Goal: Task Accomplishment & Management: Complete application form

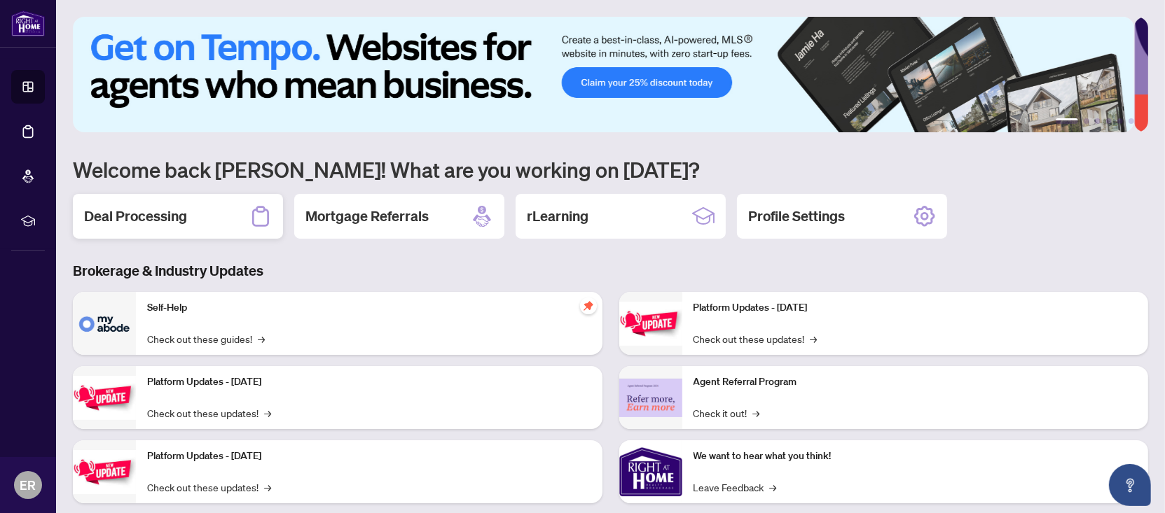
click at [144, 212] on h2 "Deal Processing" at bounding box center [135, 217] width 103 height 20
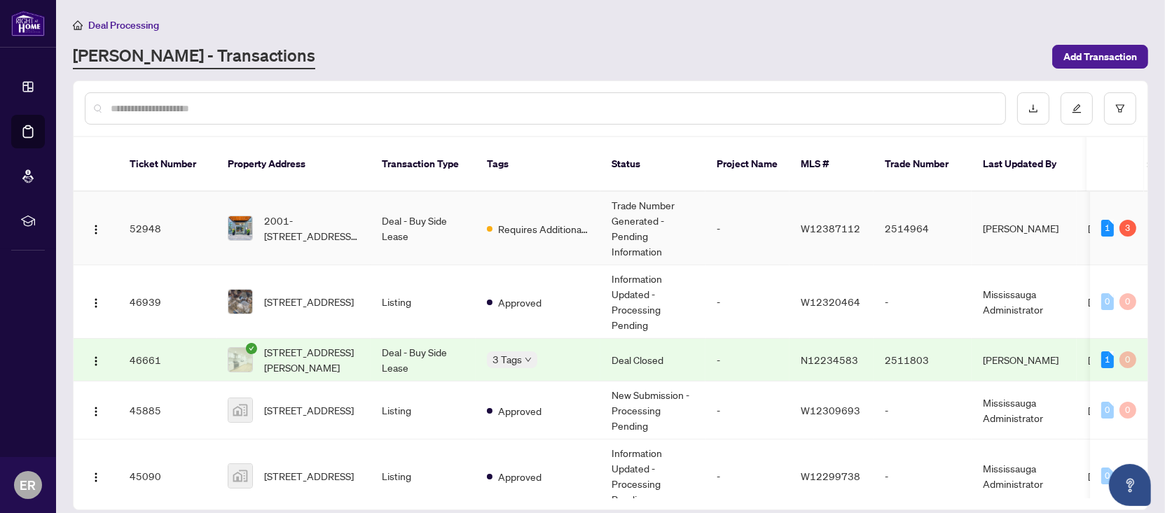
click at [284, 213] on span "2001-[STREET_ADDRESS][PERSON_NAME]" at bounding box center [311, 228] width 95 height 31
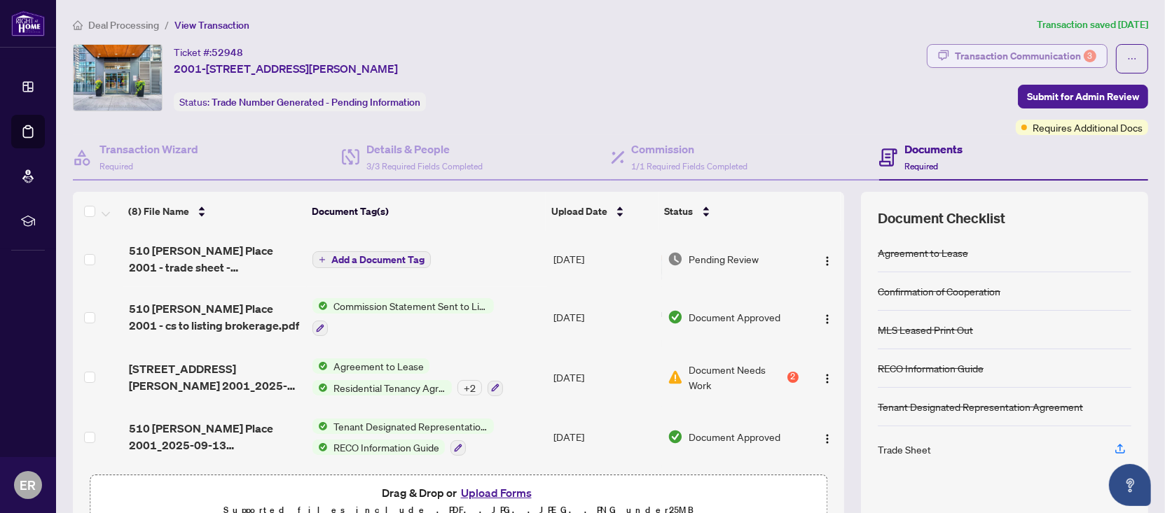
click at [995, 65] on div "Transaction Communication 3" at bounding box center [1025, 56] width 141 height 22
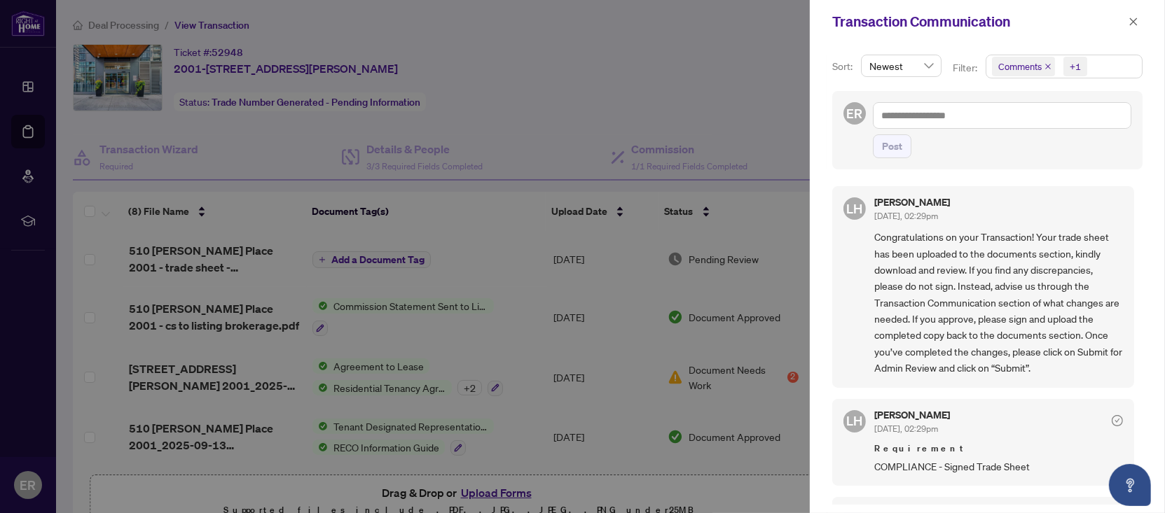
click at [743, 155] on div at bounding box center [582, 256] width 1165 height 513
click at [1129, 24] on icon "close" at bounding box center [1133, 22] width 10 height 10
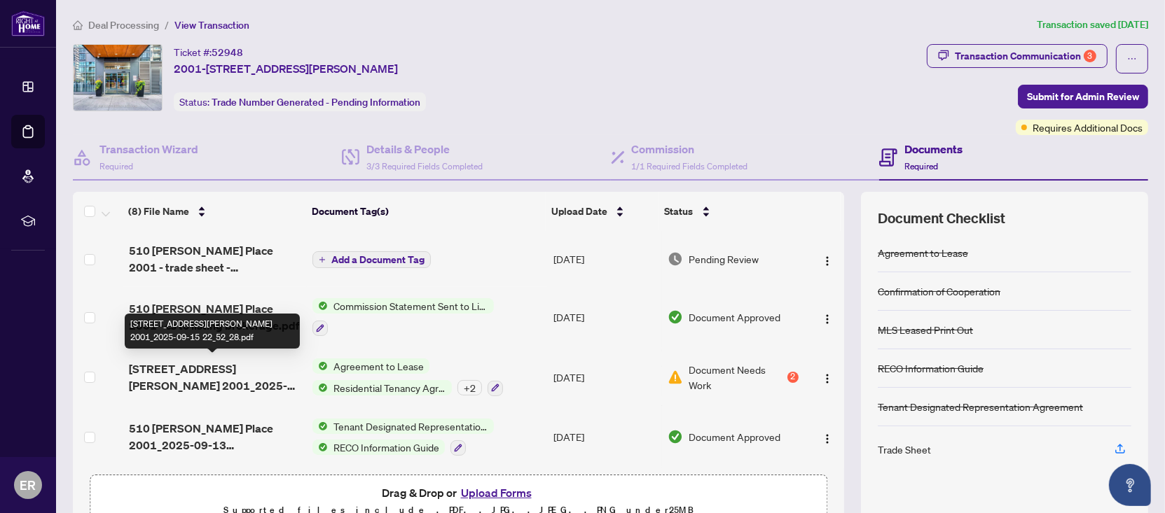
click at [222, 373] on span "[STREET_ADDRESS][PERSON_NAME] 2001_2025-09-15 22_52_28.pdf" at bounding box center [215, 378] width 173 height 34
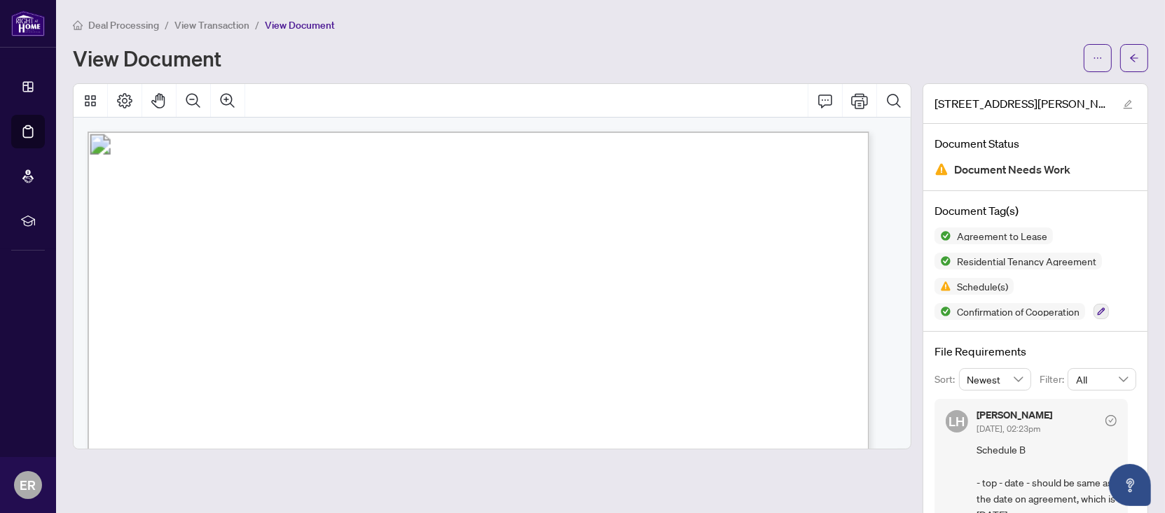
scroll to position [88, 0]
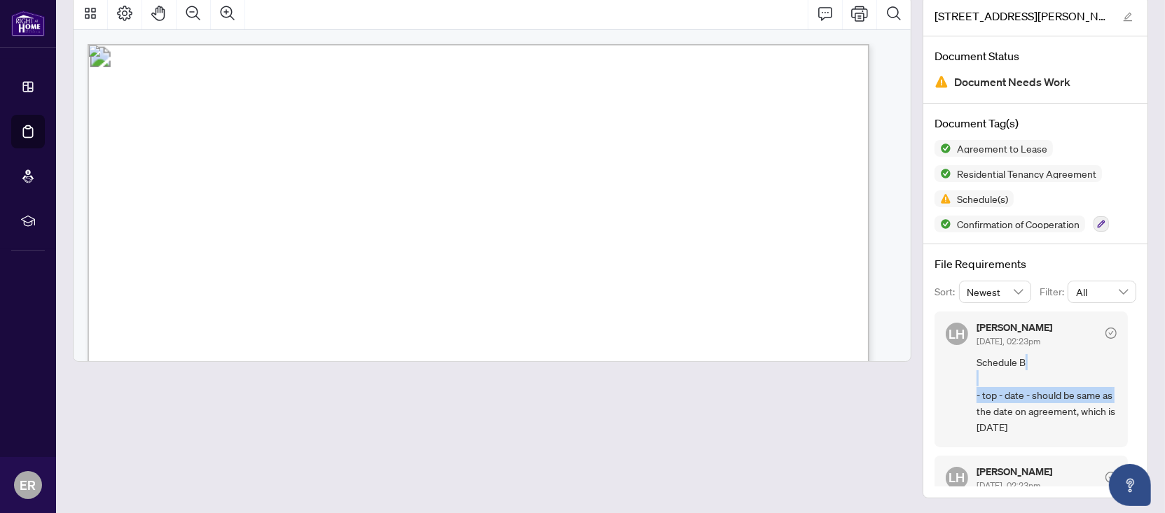
drag, startPoint x: 1116, startPoint y: 350, endPoint x: 1117, endPoint y: 382, distance: 32.2
click at [1114, 391] on div "LH [PERSON_NAME] [DATE], 02:23pm Schedule B - top - date - should be same as th…" at bounding box center [1035, 399] width 202 height 175
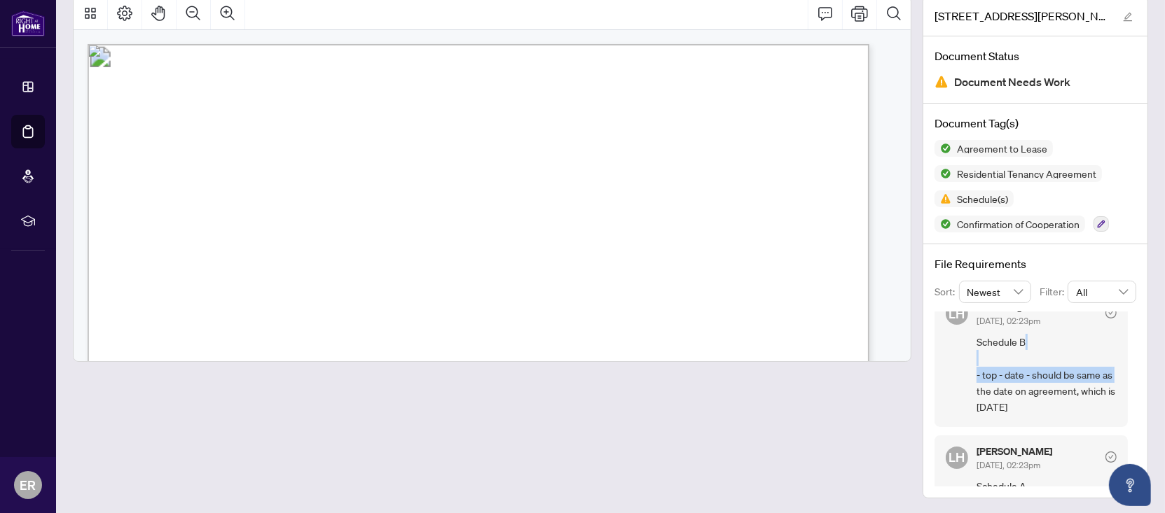
scroll to position [18, 0]
click at [589, 201] on span "[DATE] or later" at bounding box center [577, 207] width 73 height 12
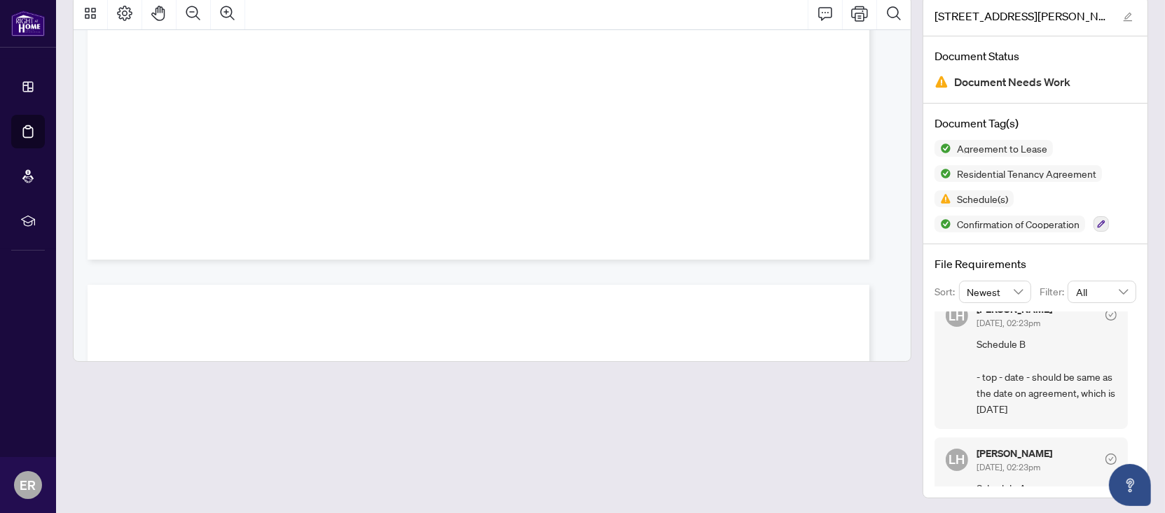
scroll to position [0, 0]
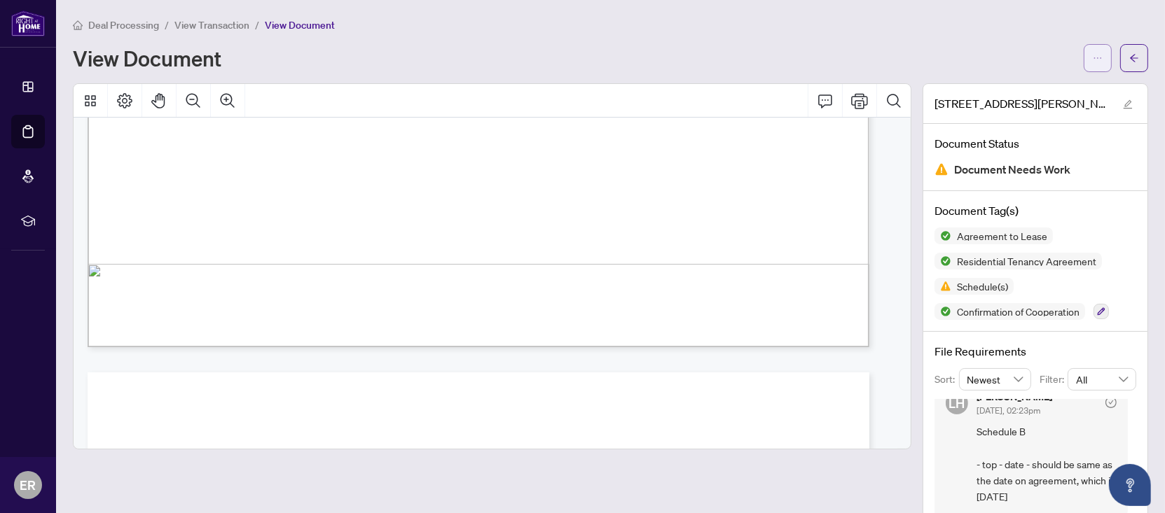
click at [1093, 65] on span "button" at bounding box center [1098, 58] width 10 height 22
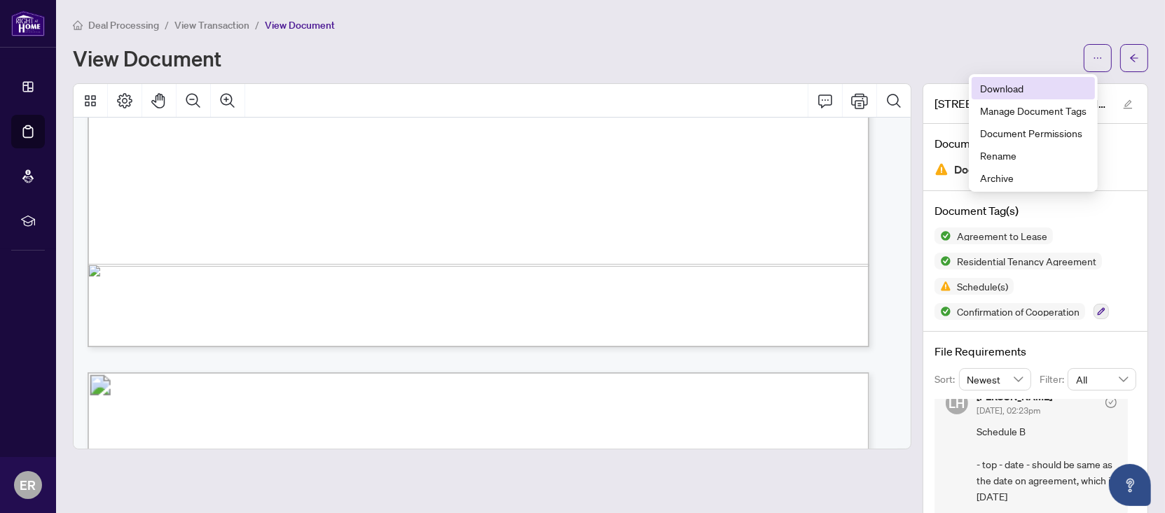
click at [1008, 89] on span "Download" at bounding box center [1033, 88] width 106 height 15
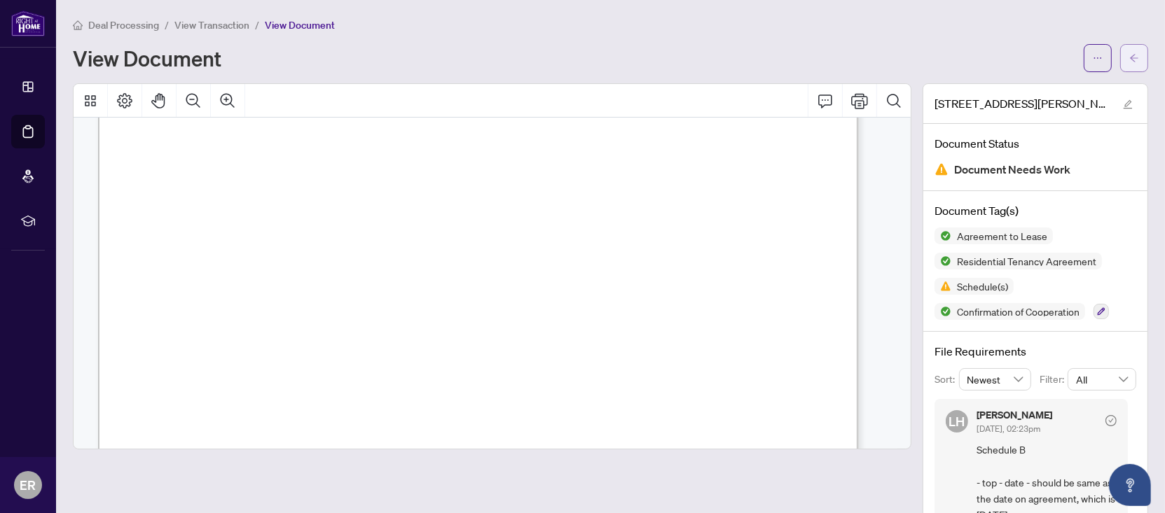
click at [1128, 62] on button "button" at bounding box center [1134, 58] width 28 height 28
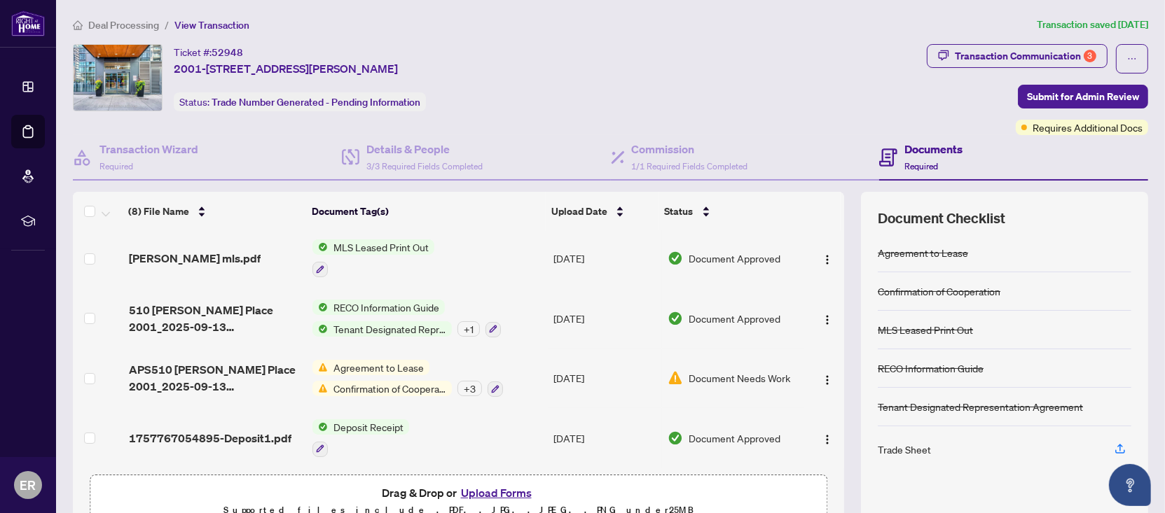
scroll to position [71, 0]
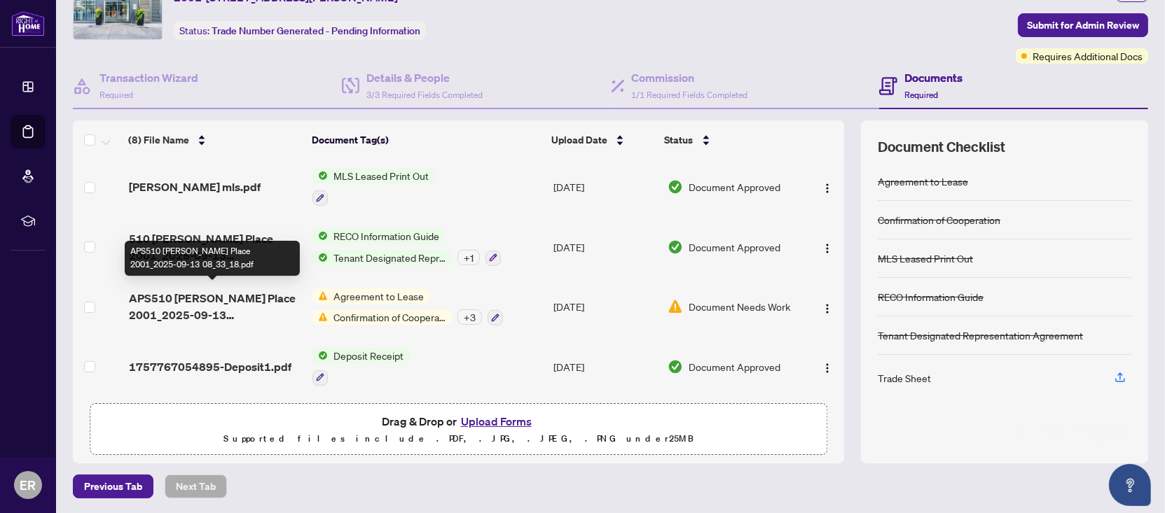
click at [205, 296] on span "APS510 [PERSON_NAME] Place 2001_2025-09-13 08_33_18.pdf" at bounding box center [215, 307] width 173 height 34
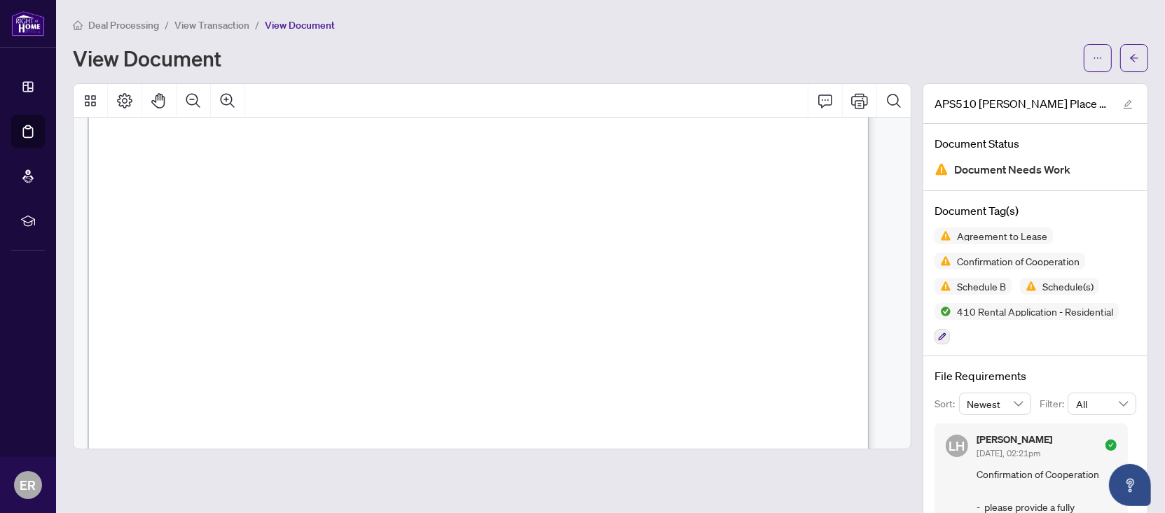
scroll to position [2334, 0]
click at [1129, 47] on span "button" at bounding box center [1134, 58] width 10 height 22
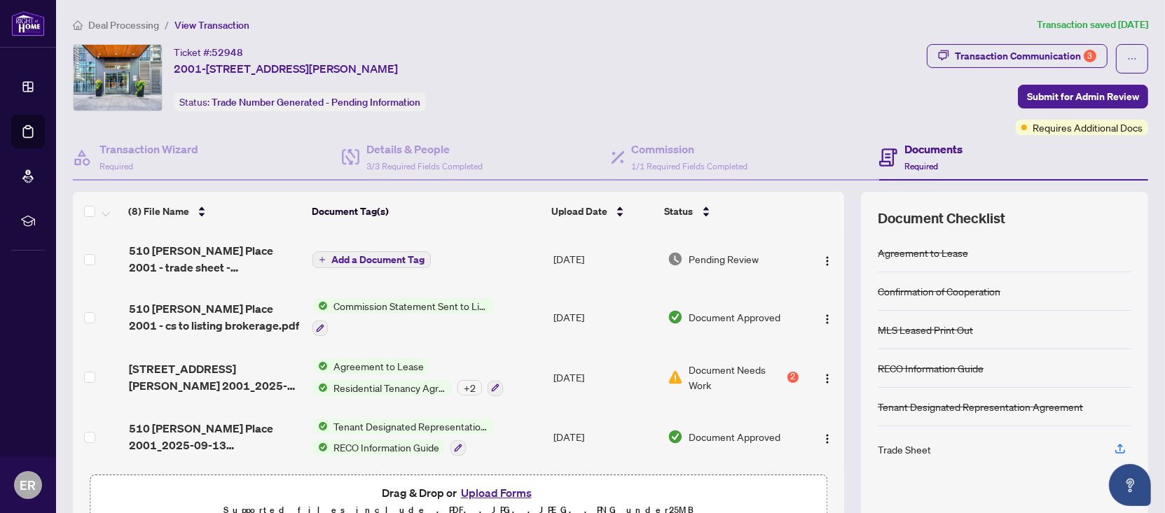
click at [473, 486] on button "Upload Forms" at bounding box center [496, 493] width 79 height 18
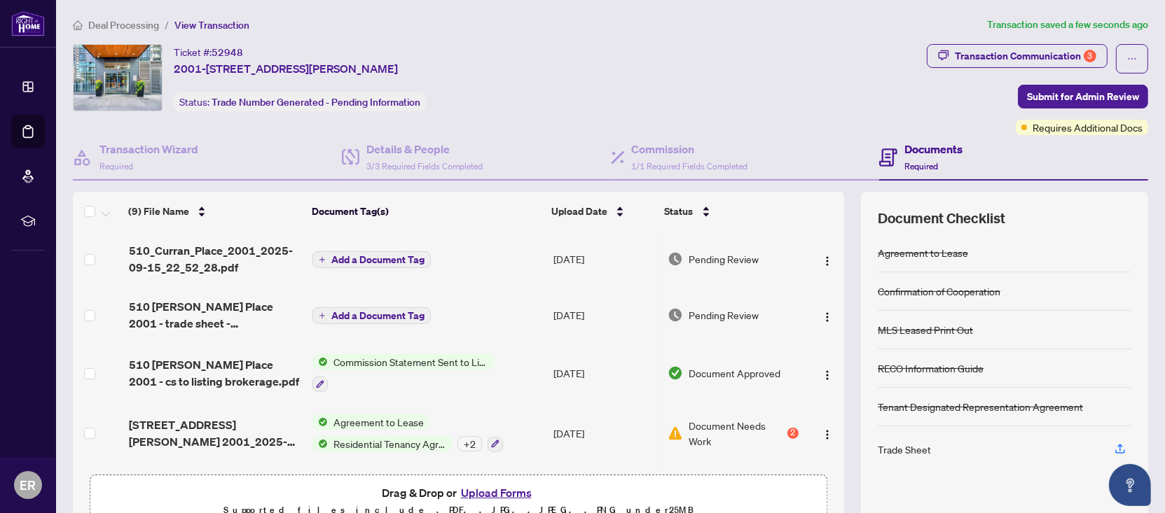
click at [354, 255] on span "Add a Document Tag" at bounding box center [377, 260] width 93 height 10
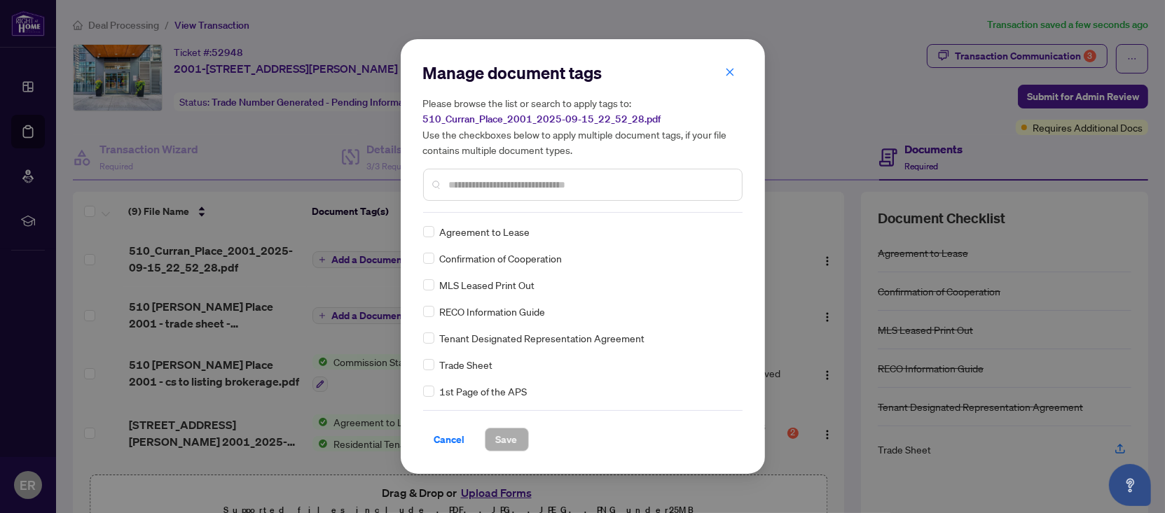
click at [468, 228] on span "Agreement to Lease" at bounding box center [485, 231] width 90 height 15
click at [435, 230] on div "Agreement to Lease" at bounding box center [578, 231] width 311 height 15
click at [517, 191] on input "text" at bounding box center [590, 184] width 282 height 15
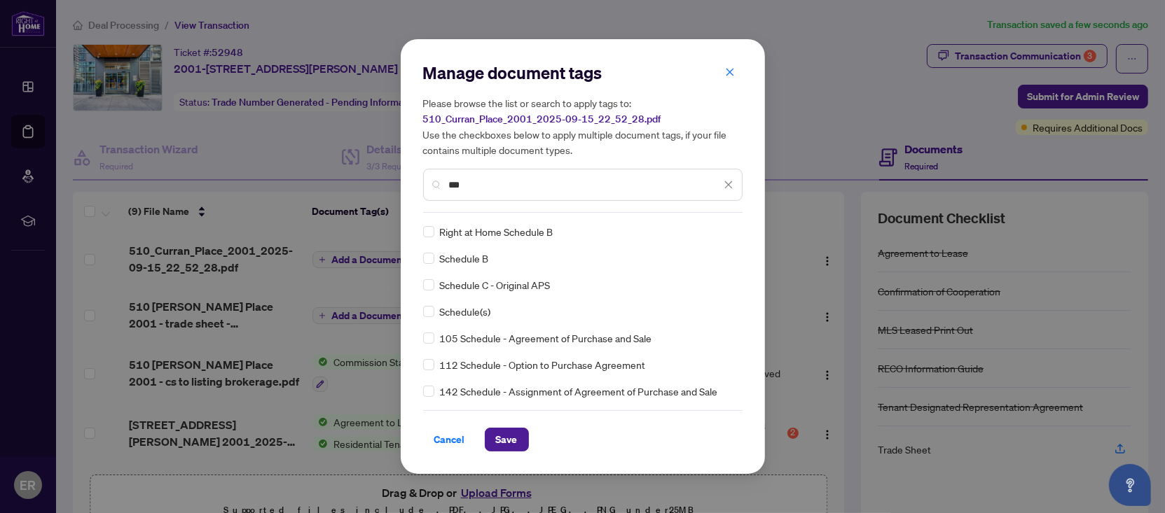
type input "***"
click at [513, 440] on span "Save" at bounding box center [507, 440] width 22 height 22
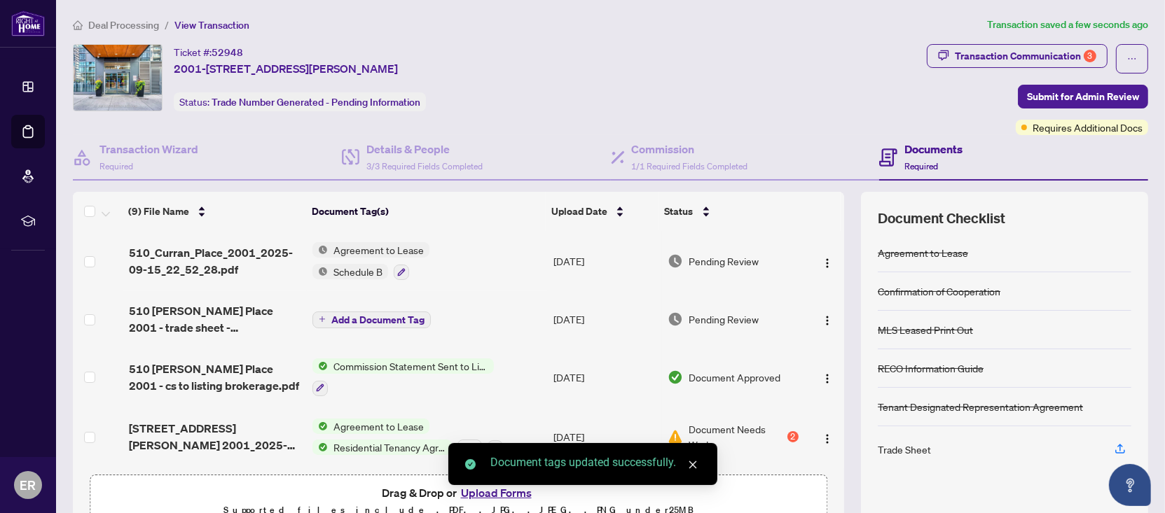
click at [270, 320] on span "510 [PERSON_NAME] Place 2001 - trade sheet - [PERSON_NAME] to Review.pdf" at bounding box center [215, 320] width 173 height 34
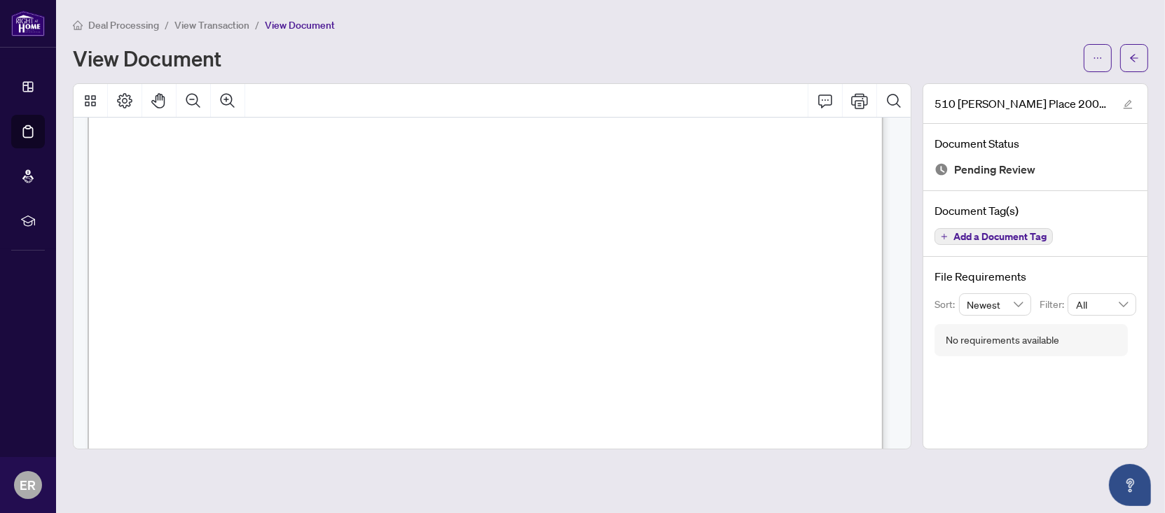
scroll to position [280, 0]
click at [1079, 57] on div "View Document" at bounding box center [610, 58] width 1075 height 28
click at [1088, 54] on button "button" at bounding box center [1098, 58] width 28 height 28
click at [1069, 81] on span "Download" at bounding box center [1047, 88] width 106 height 15
click at [201, 34] on div "Deal Processing / View Transaction / View Document View Document" at bounding box center [610, 44] width 1075 height 55
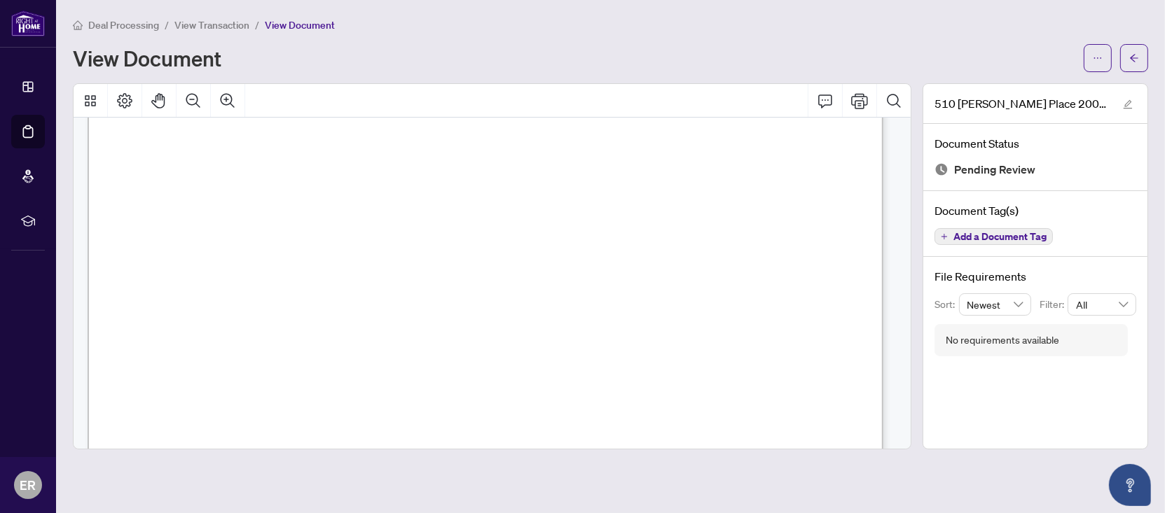
click at [203, 29] on span "View Transaction" at bounding box center [211, 25] width 75 height 13
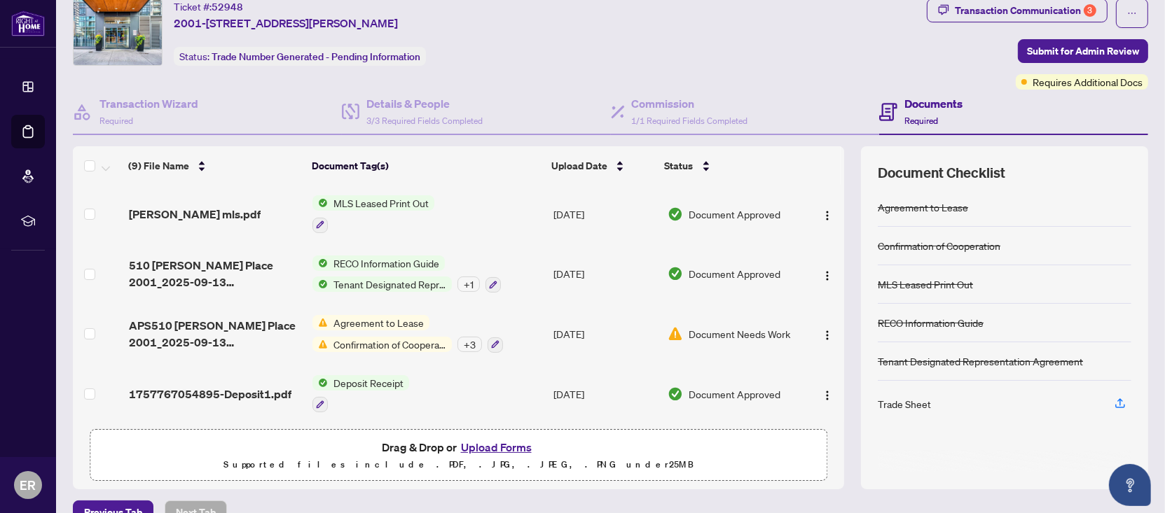
scroll to position [71, 0]
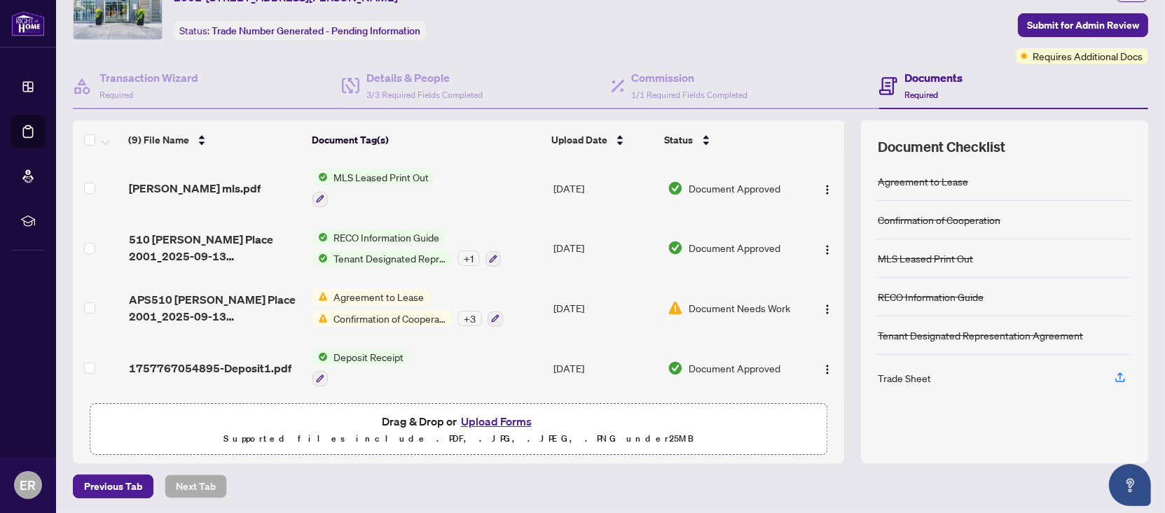
click at [471, 415] on button "Upload Forms" at bounding box center [496, 422] width 79 height 18
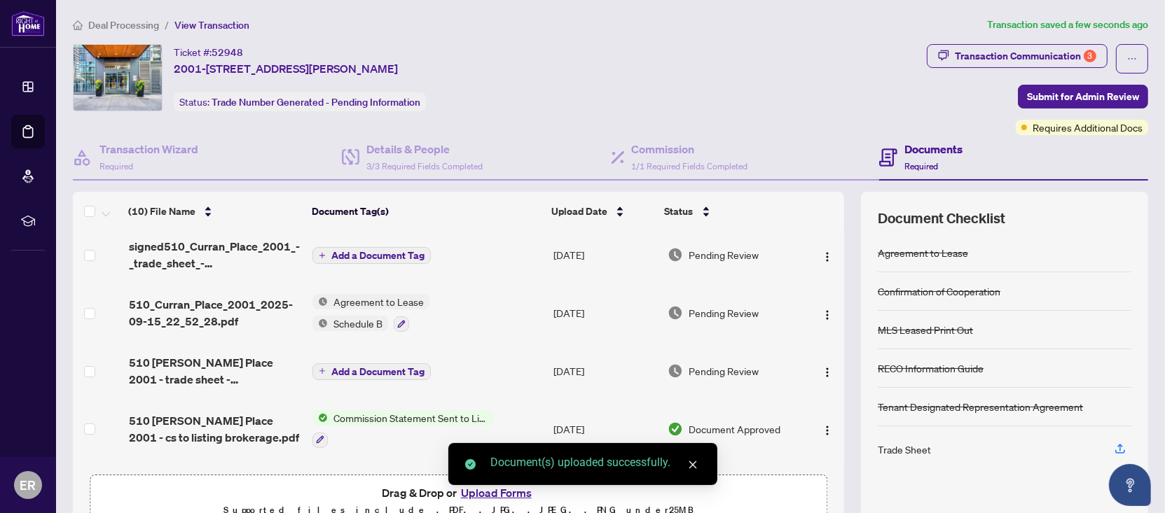
scroll to position [0, 0]
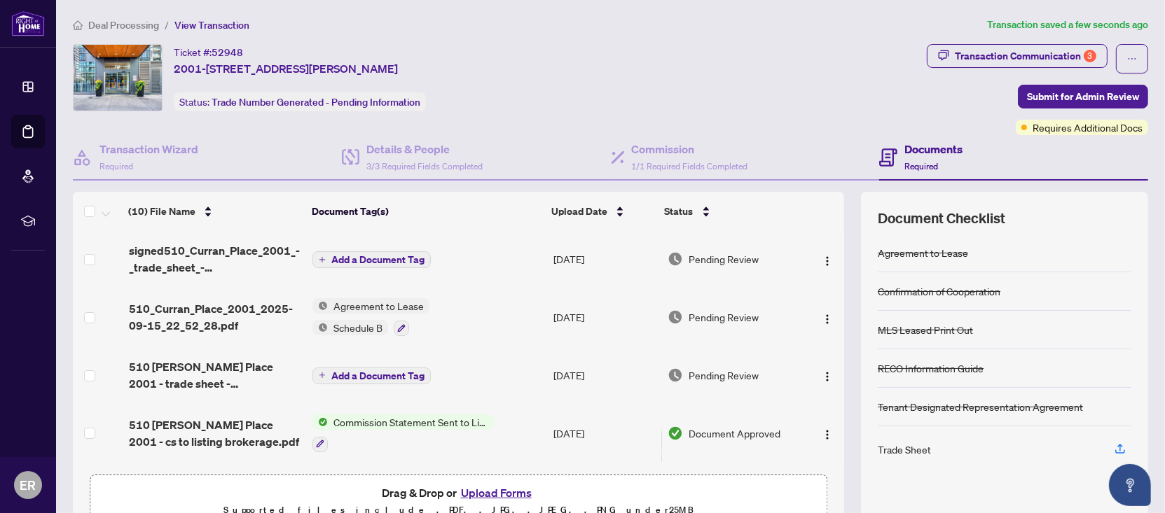
click at [387, 245] on td "Add a Document Tag" at bounding box center [427, 259] width 241 height 56
click at [375, 256] on span "Add a Document Tag" at bounding box center [377, 260] width 93 height 10
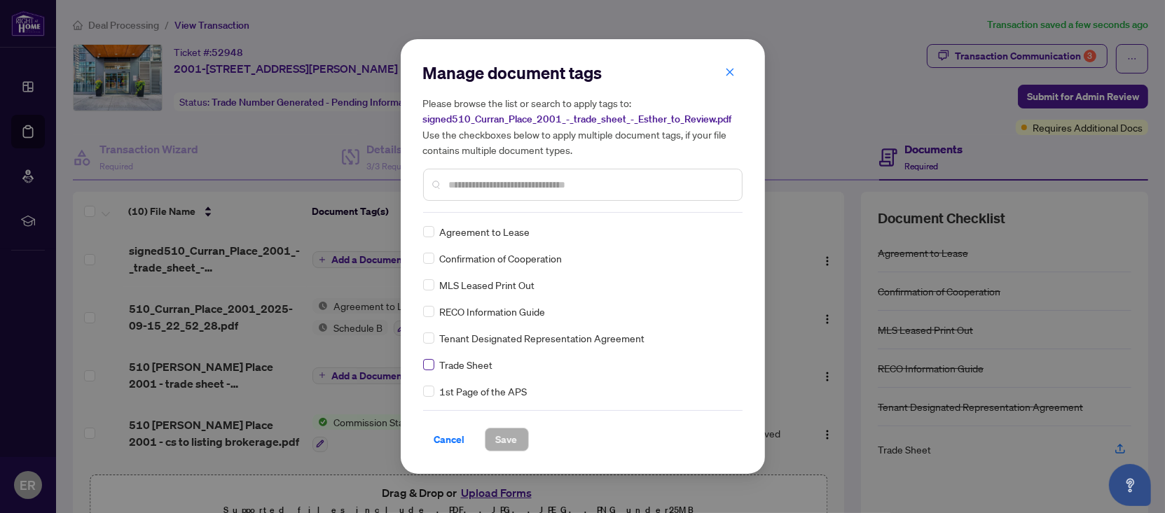
click at [428, 371] on label at bounding box center [428, 364] width 11 height 15
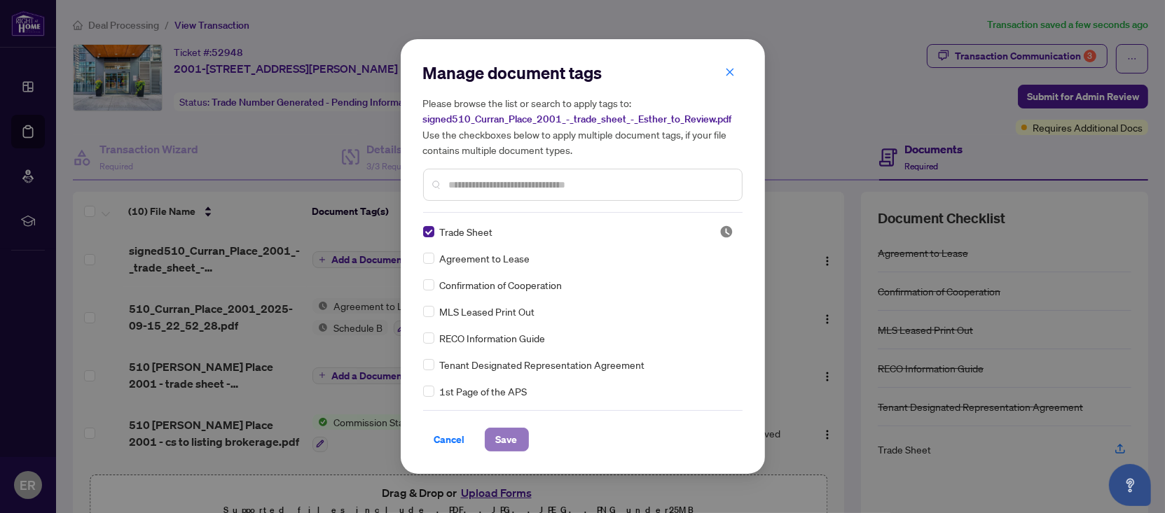
click at [516, 438] on button "Save" at bounding box center [507, 440] width 44 height 24
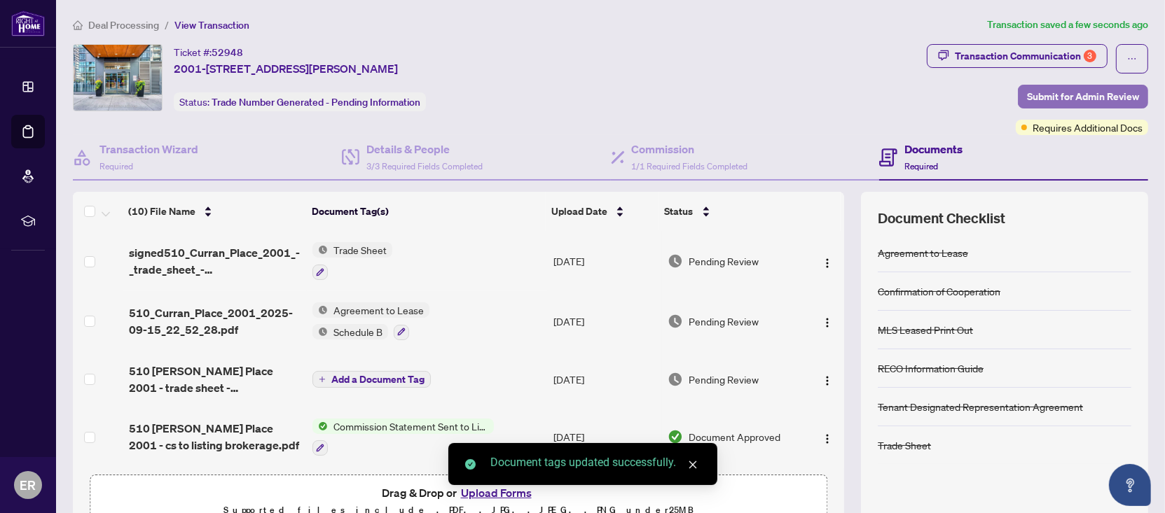
click at [1034, 97] on span "Submit for Admin Review" at bounding box center [1083, 96] width 112 height 22
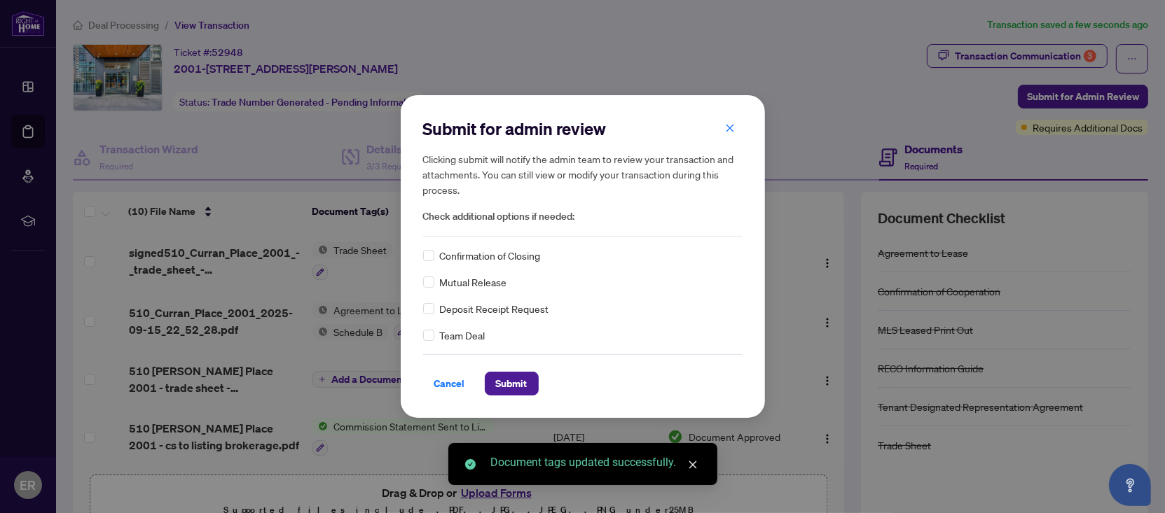
click at [478, 252] on span "Confirmation of Closing" at bounding box center [490, 255] width 101 height 15
click at [434, 254] on div "Confirmation of Closing" at bounding box center [582, 255] width 319 height 15
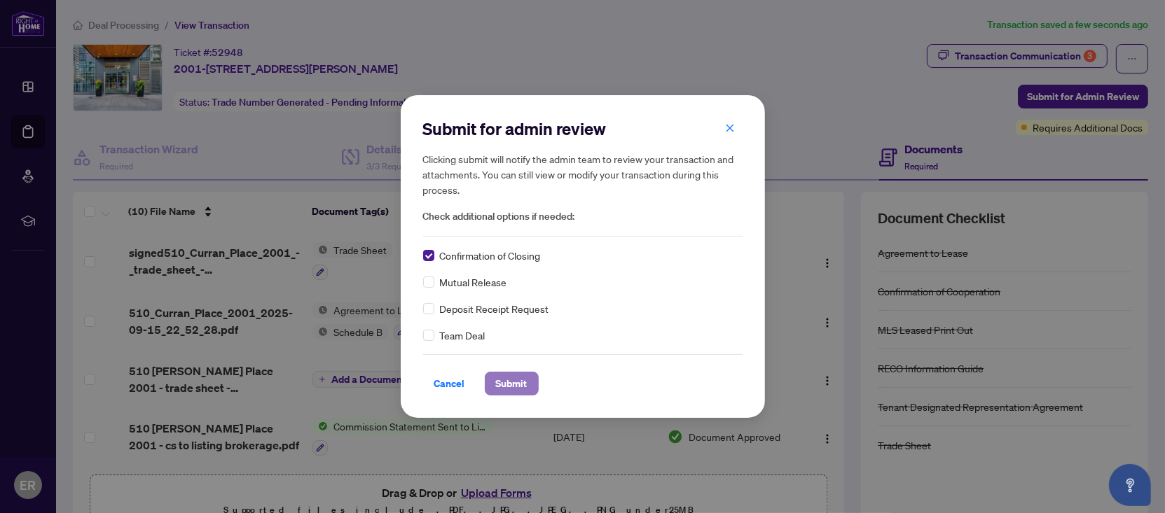
click at [509, 381] on span "Submit" at bounding box center [512, 384] width 32 height 22
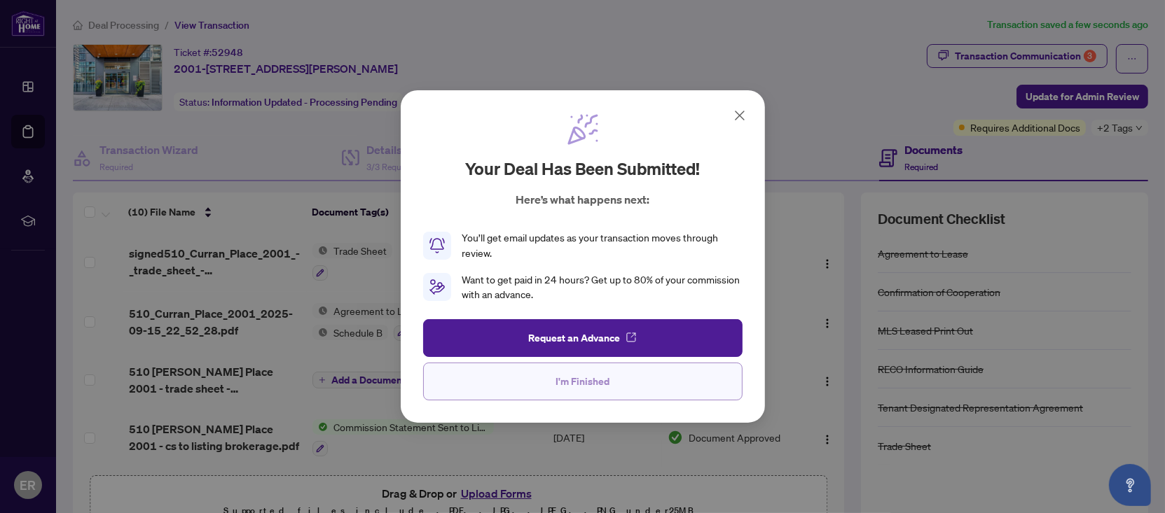
click at [652, 389] on button "I'm Finished" at bounding box center [582, 382] width 319 height 38
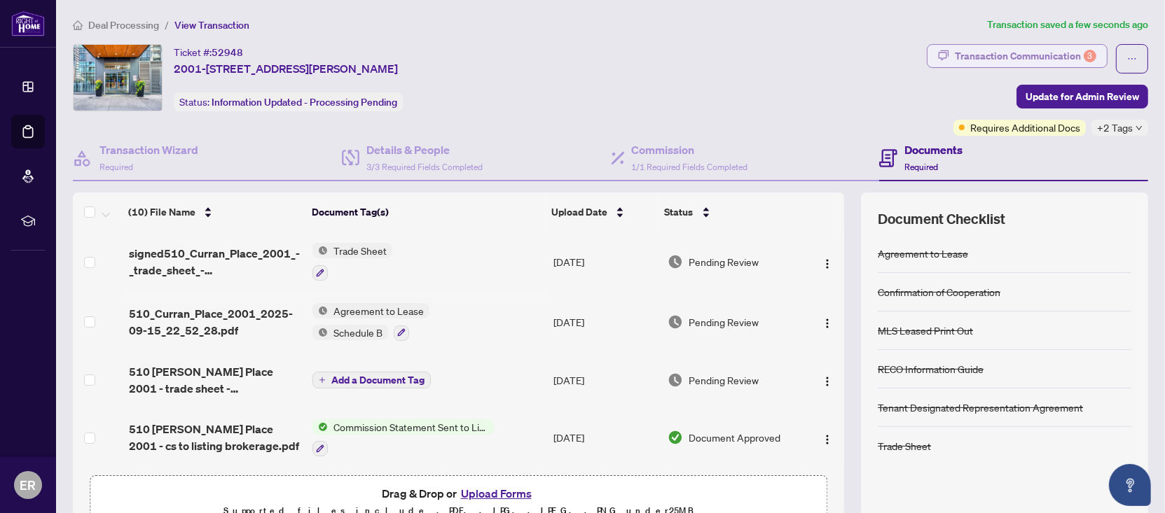
click at [955, 62] on div "Transaction Communication 3" at bounding box center [1025, 56] width 141 height 22
